Goal: Transaction & Acquisition: Subscribe to service/newsletter

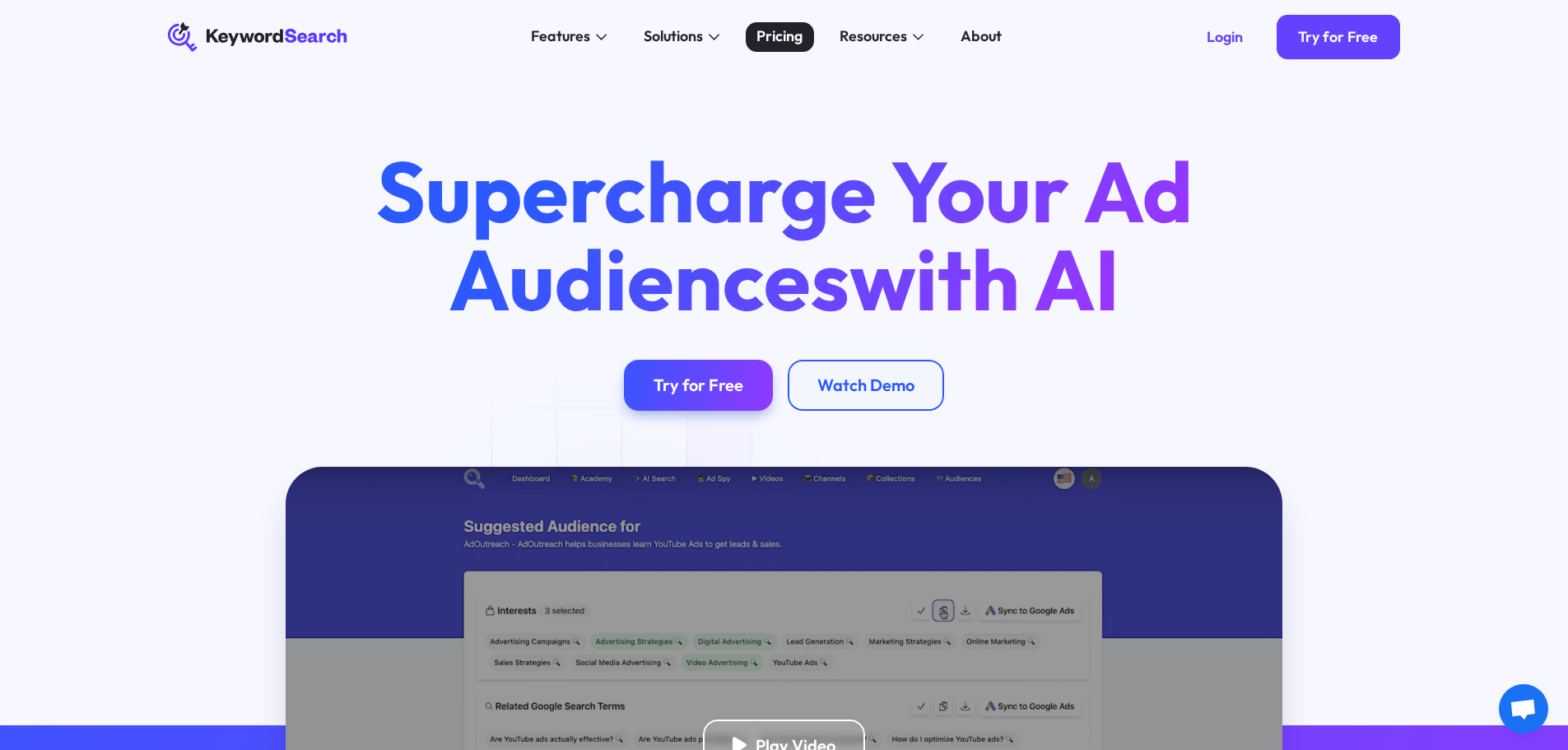
click at [761, 45] on div "Pricing" at bounding box center [779, 36] width 46 height 22
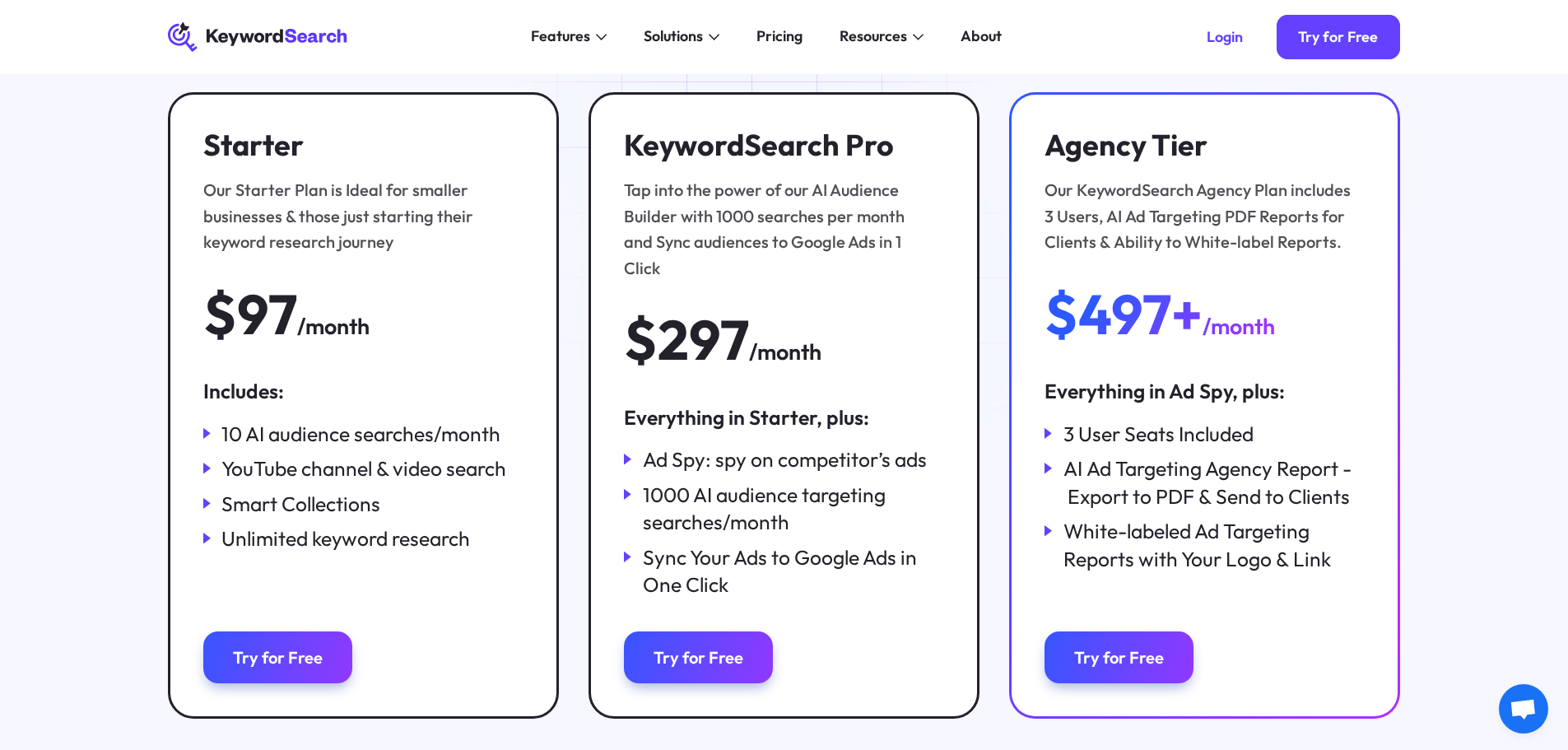
scroll to position [247, 0]
